Goal: Information Seeking & Learning: Learn about a topic

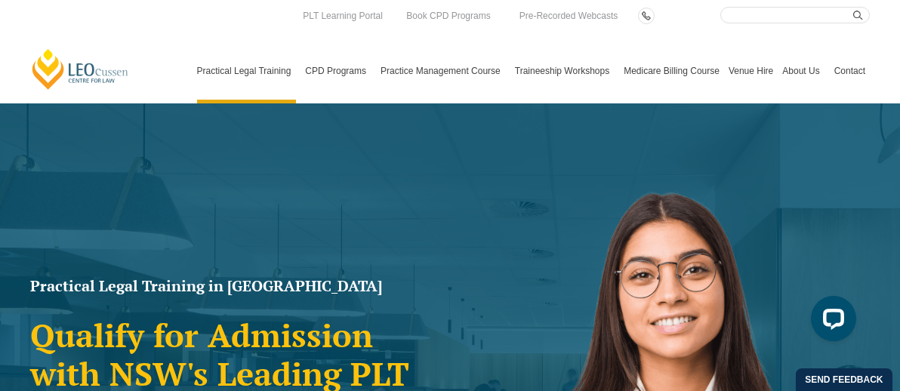
click at [757, 10] on input "Search here" at bounding box center [794, 15] width 149 height 17
type input "eap"
click at [863, 11] on icon "submit" at bounding box center [858, 16] width 10 height 10
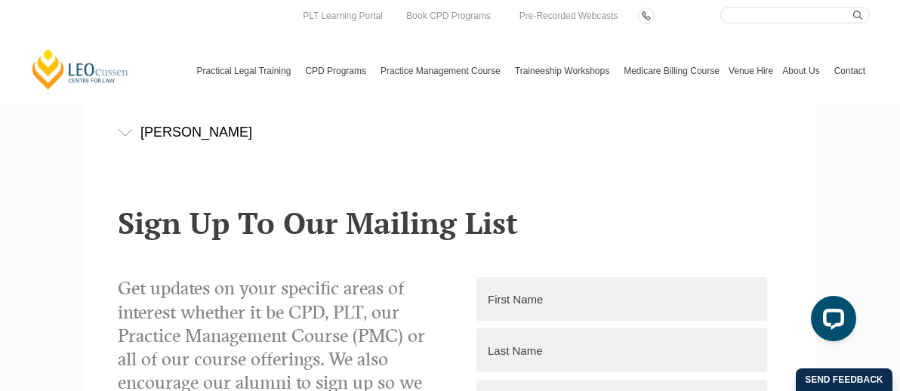
scroll to position [1139, 0]
